Goal: Task Accomplishment & Management: Manage account settings

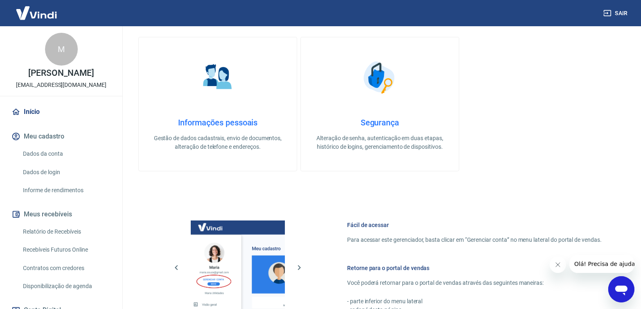
scroll to position [329, 0]
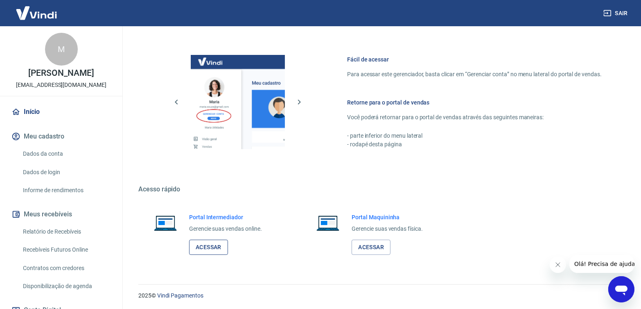
drag, startPoint x: 213, startPoint y: 256, endPoint x: 209, endPoint y: 252, distance: 5.8
click at [210, 254] on div "Portal Intermediador Gerencie suas vendas online. Acessar" at bounding box center [217, 233] width 158 height 61
click at [207, 245] on link "Acessar" at bounding box center [208, 247] width 39 height 15
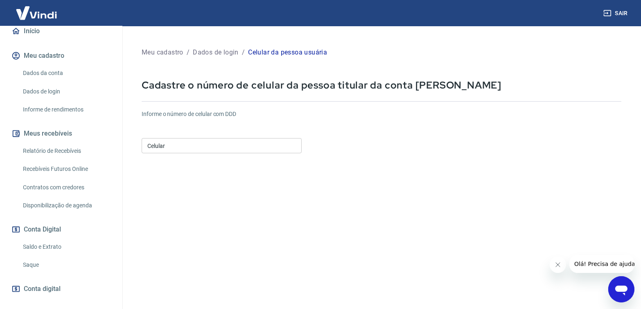
scroll to position [118, 0]
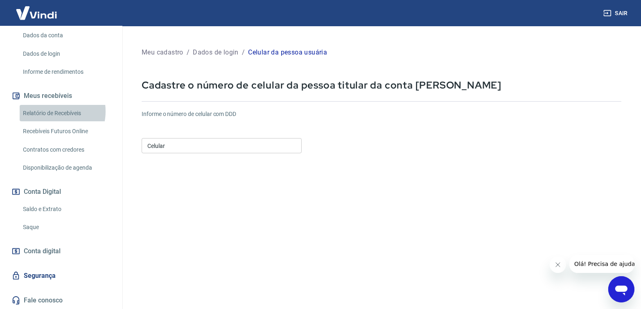
click at [51, 111] on link "Relatório de Recebíveis" at bounding box center [66, 113] width 93 height 17
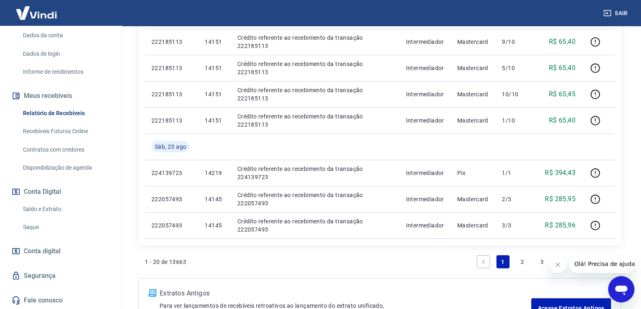
scroll to position [600, 0]
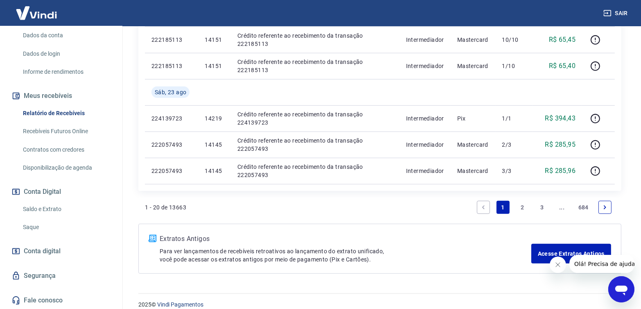
click at [526, 207] on link "2" at bounding box center [522, 207] width 13 height 13
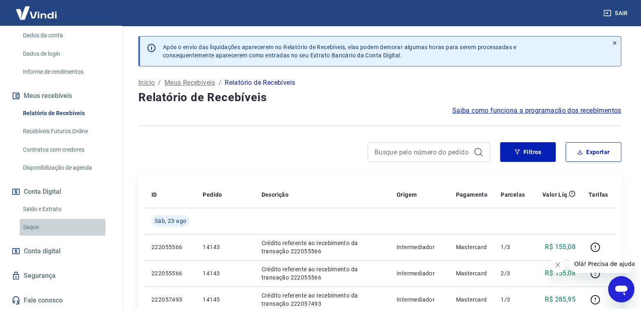
click at [33, 228] on link "Saque" at bounding box center [66, 227] width 93 height 17
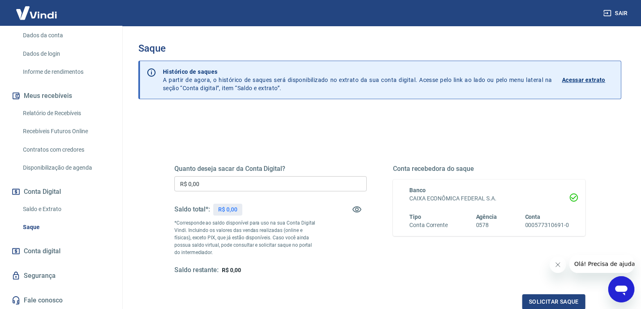
click at [583, 78] on p "Acessar extrato" at bounding box center [583, 80] width 43 height 8
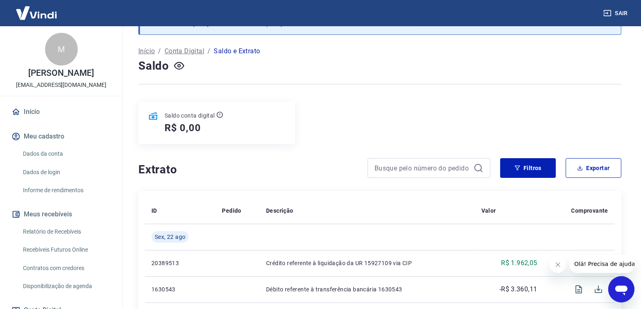
scroll to position [54, 0]
